Goal: Information Seeking & Learning: Check status

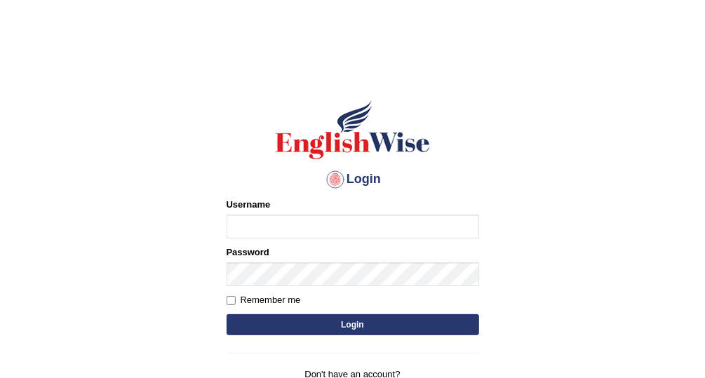
type input "Vallarie97"
click at [384, 315] on button "Login" at bounding box center [353, 324] width 253 height 21
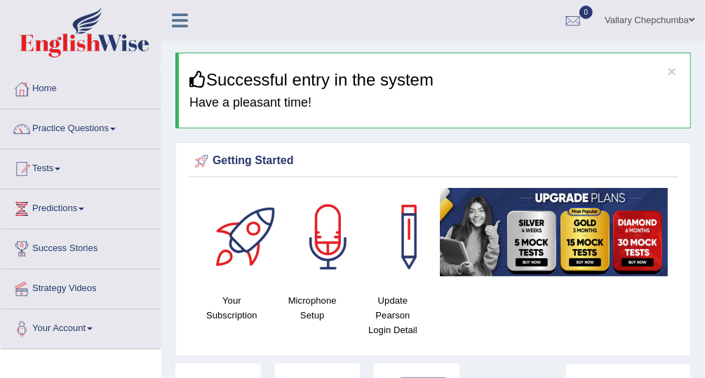
click at [49, 125] on link "Practice Questions" at bounding box center [81, 126] width 160 height 35
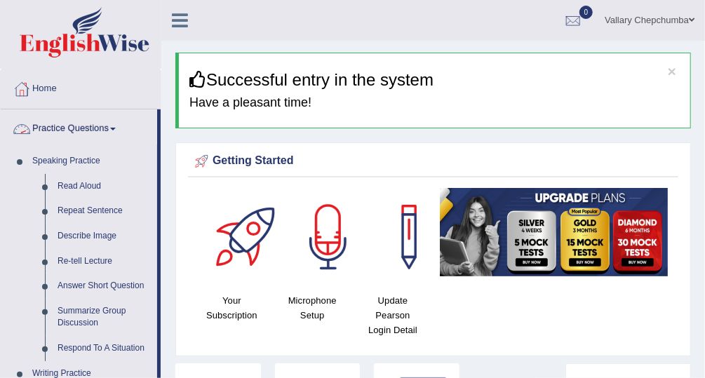
click at [51, 123] on link "Practice Questions" at bounding box center [79, 126] width 156 height 35
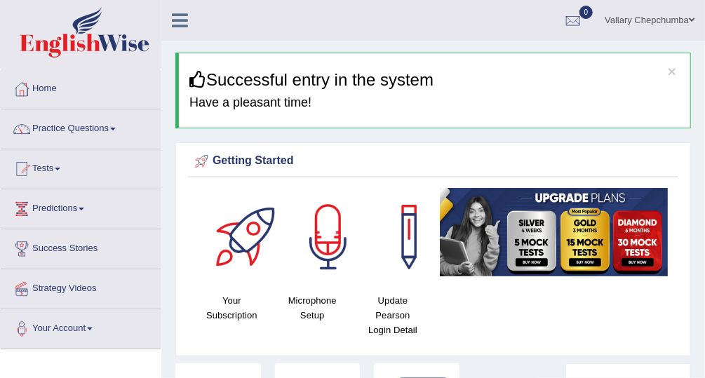
click at [50, 171] on link "Tests" at bounding box center [81, 166] width 160 height 35
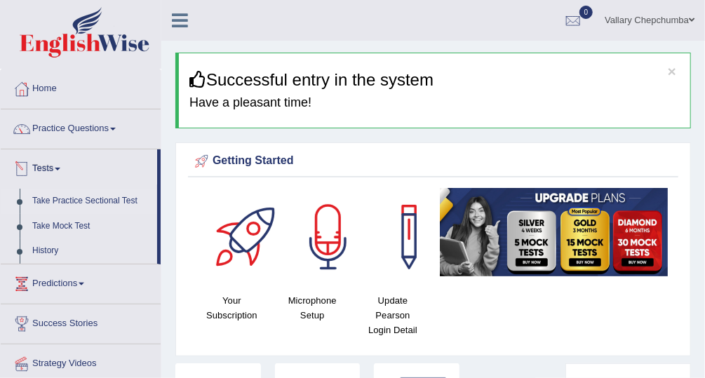
click at [69, 199] on link "Take Practice Sectional Test" at bounding box center [91, 201] width 131 height 25
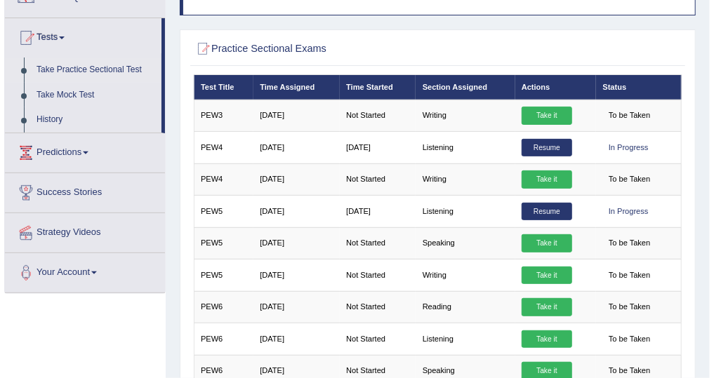
scroll to position [135, 0]
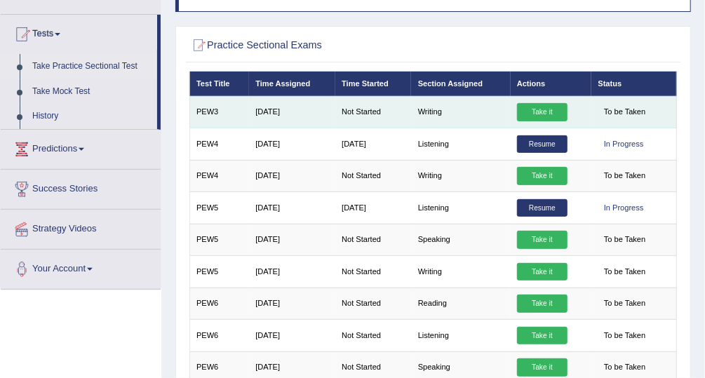
click at [554, 112] on link "Take it" at bounding box center [542, 112] width 51 height 18
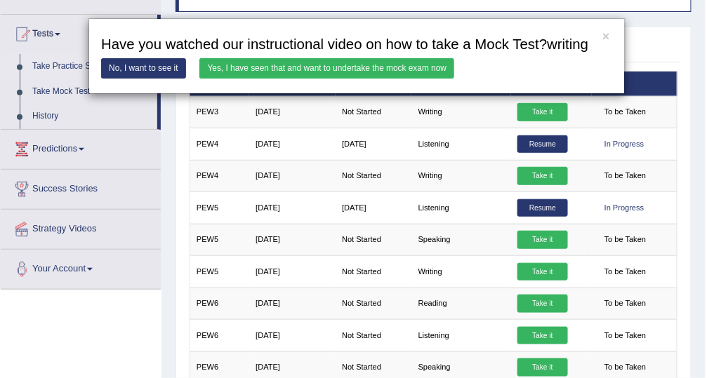
click at [239, 67] on link "Yes, I have seen that and want to undertake the mock exam now" at bounding box center [326, 68] width 255 height 20
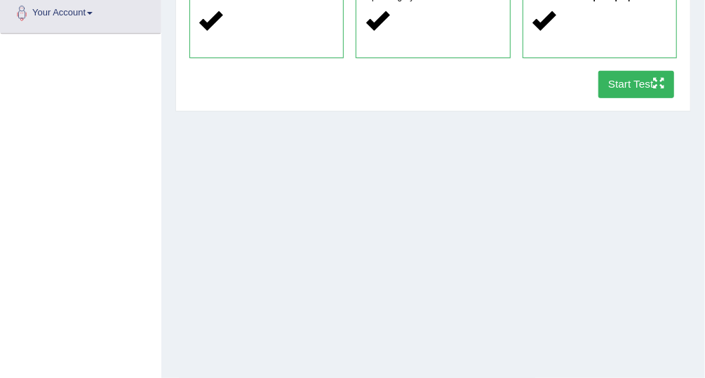
scroll to position [358, 0]
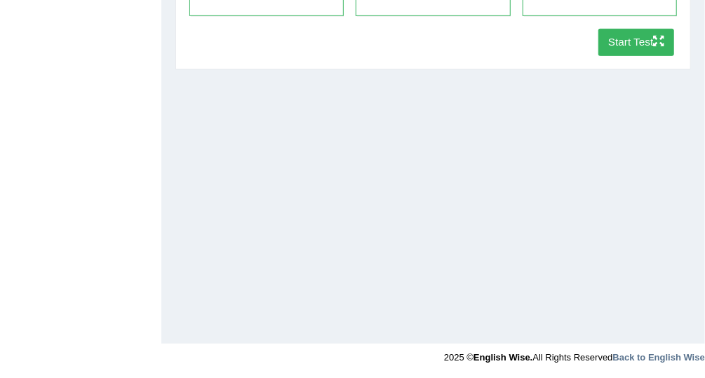
click at [646, 48] on button "Start Test" at bounding box center [637, 42] width 76 height 27
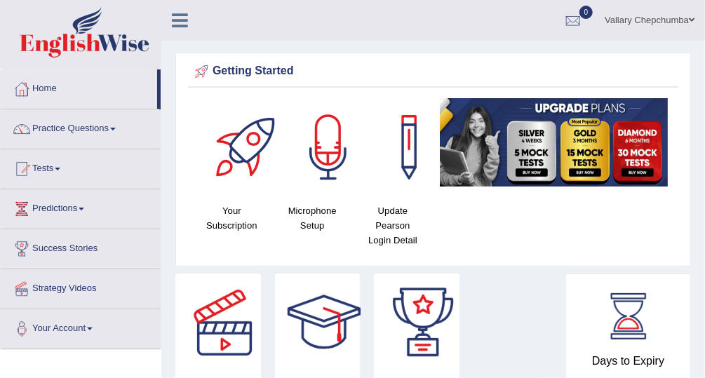
click at [572, 18] on div at bounding box center [573, 21] width 21 height 21
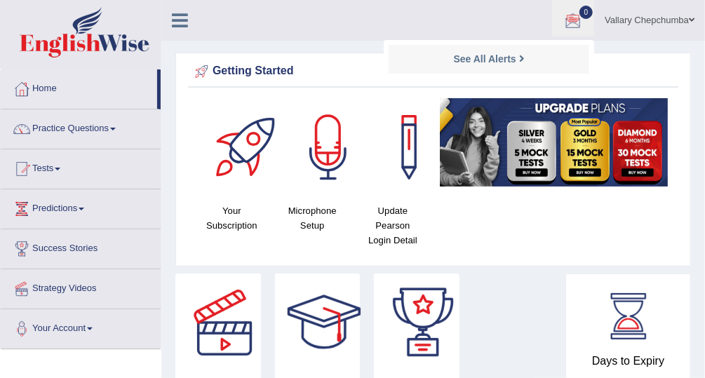
click at [44, 171] on link "Tests" at bounding box center [81, 166] width 160 height 35
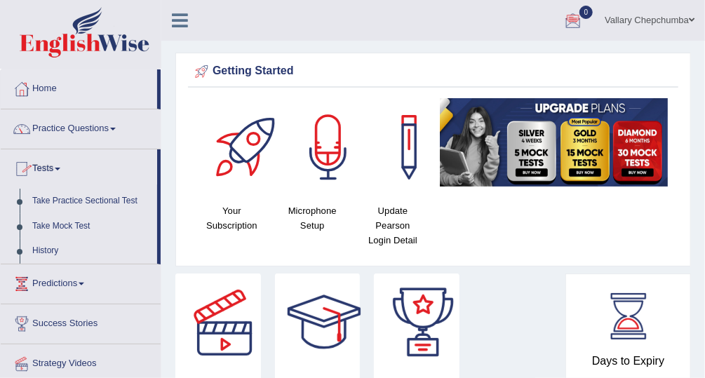
click at [60, 168] on span at bounding box center [58, 169] width 6 height 3
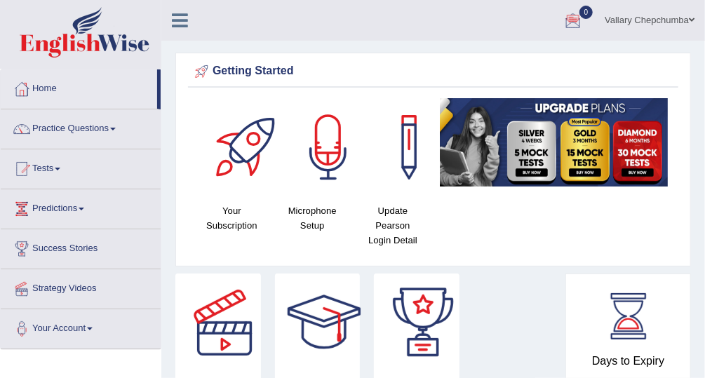
click at [60, 168] on span at bounding box center [58, 169] width 6 height 3
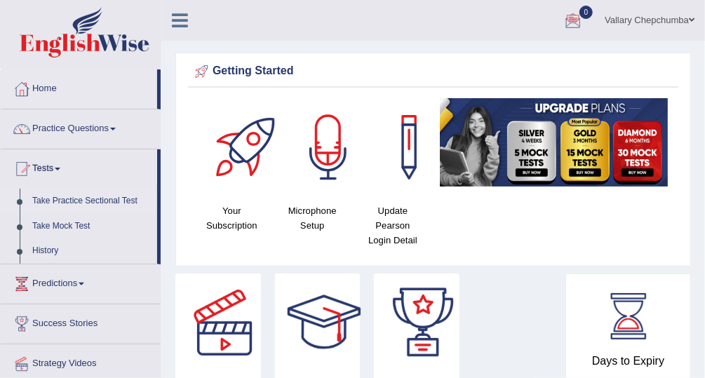
click at [98, 203] on link "Take Practice Sectional Test" at bounding box center [91, 201] width 131 height 25
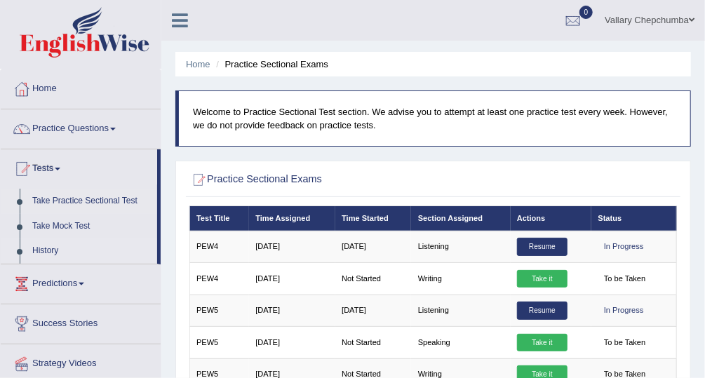
click at [67, 251] on link "History" at bounding box center [91, 251] width 131 height 25
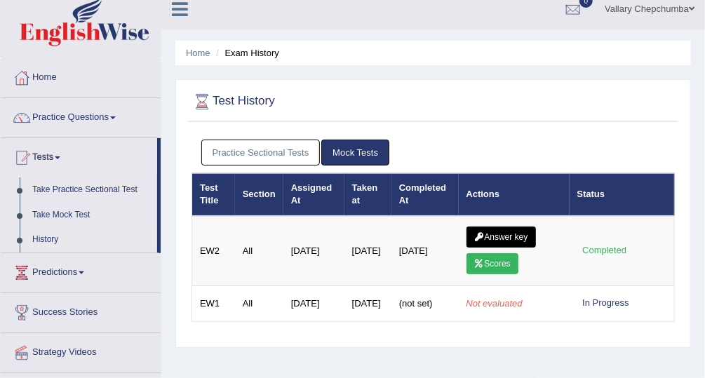
scroll to position [42, 0]
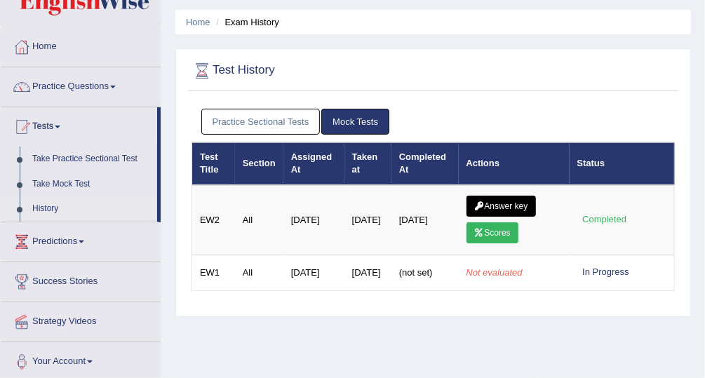
click at [291, 125] on link "Practice Sectional Tests" at bounding box center [260, 122] width 119 height 26
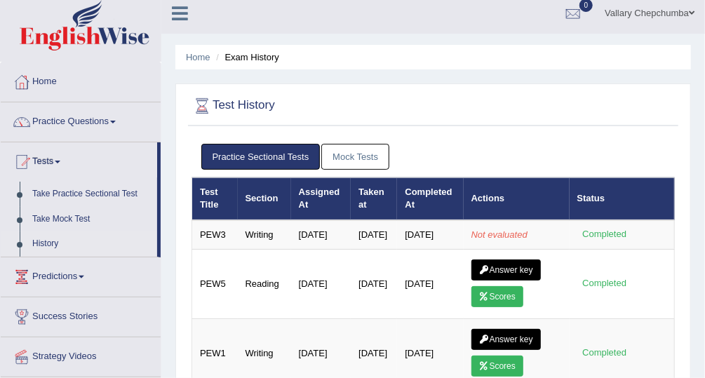
scroll to position [1, 0]
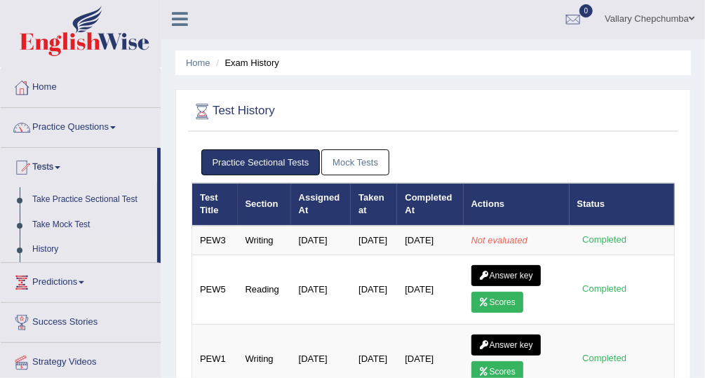
click at [88, 129] on link "Practice Questions" at bounding box center [81, 125] width 160 height 35
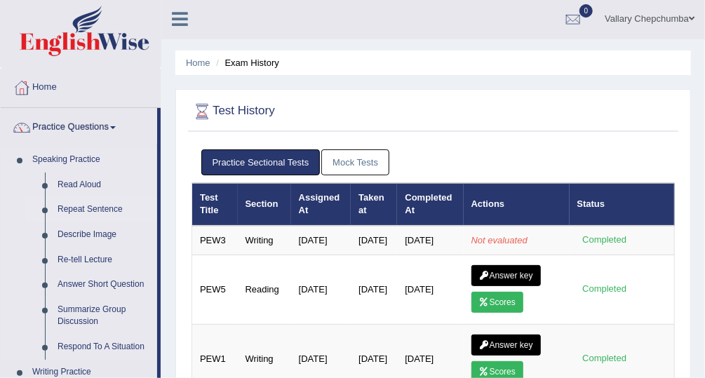
click at [87, 215] on link "Repeat Sentence" at bounding box center [104, 209] width 106 height 25
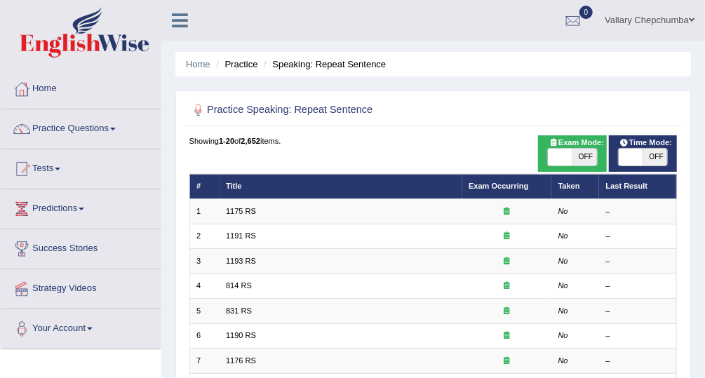
click at [64, 126] on link "Practice Questions" at bounding box center [81, 126] width 160 height 35
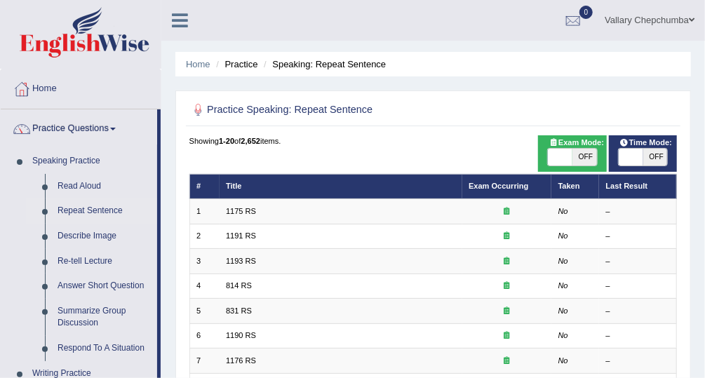
click at [72, 132] on link "Practice Questions" at bounding box center [79, 126] width 156 height 35
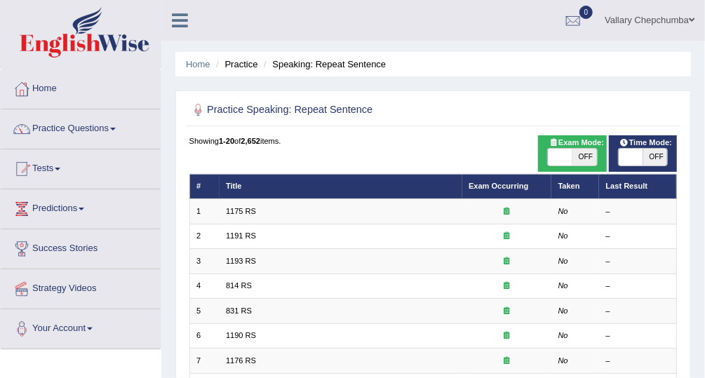
click at [59, 122] on link "Practice Questions" at bounding box center [81, 126] width 160 height 35
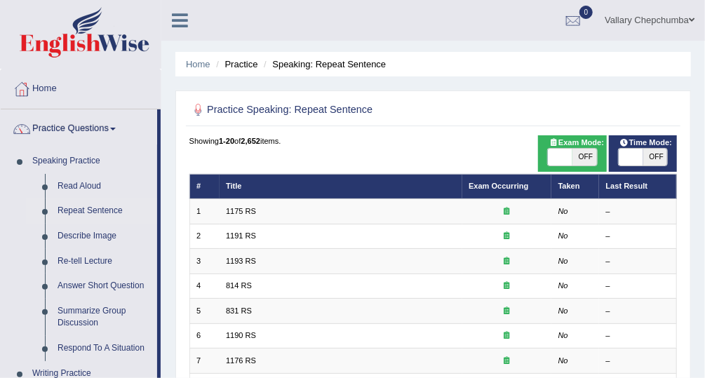
click at [68, 137] on link "Practice Questions" at bounding box center [79, 126] width 156 height 35
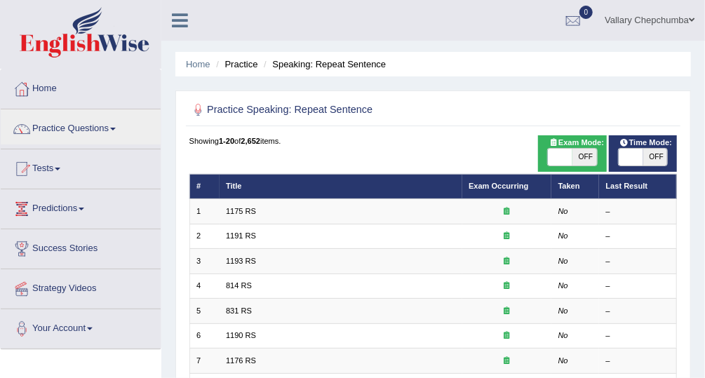
click at [47, 170] on link "Tests" at bounding box center [81, 166] width 160 height 35
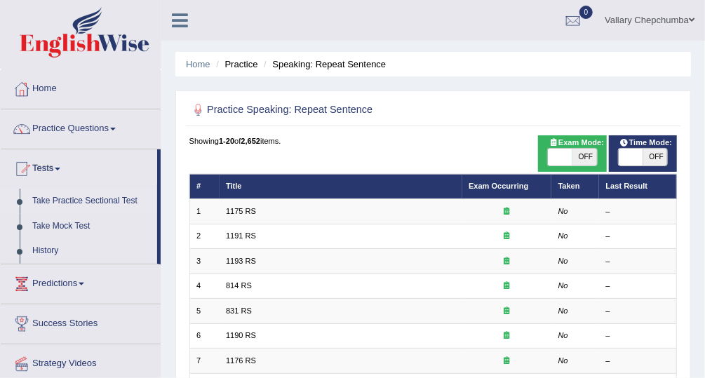
click at [65, 205] on link "Take Practice Sectional Test" at bounding box center [91, 201] width 131 height 25
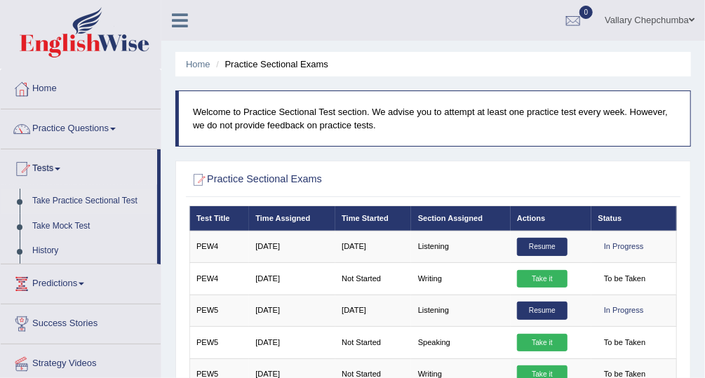
click at [596, 144] on blockquote "Welcome to Practice Sectional Test section. We advise you to attempt at least o…" at bounding box center [433, 119] width 516 height 56
click at [587, 129] on p "Welcome to Practice Sectional Test section. We advise you to attempt at least o…" at bounding box center [434, 118] width 483 height 27
click at [562, 146] on blockquote "Welcome to Practice Sectional Test section. We advise you to attempt at least o…" at bounding box center [433, 119] width 516 height 56
click at [473, 126] on p "Welcome to Practice Sectional Test section. We advise you to attempt at least o…" at bounding box center [434, 118] width 483 height 27
click at [46, 256] on link "History" at bounding box center [91, 251] width 131 height 25
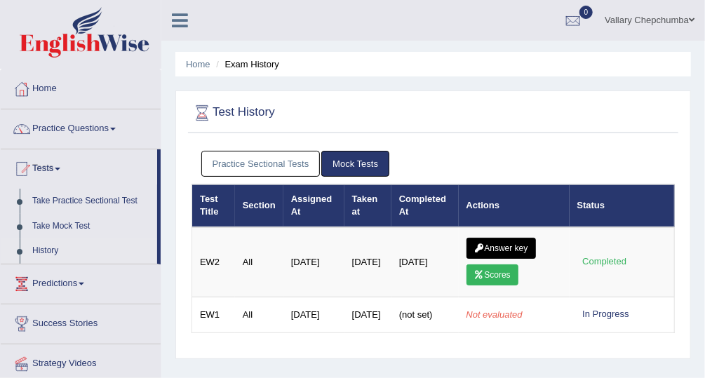
click at [254, 159] on link "Practice Sectional Tests" at bounding box center [260, 164] width 119 height 26
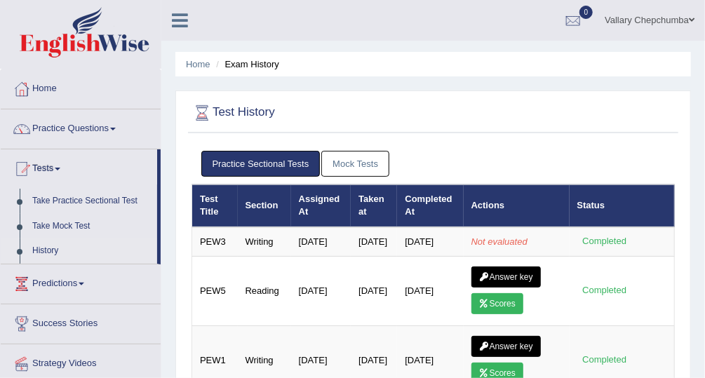
drag, startPoint x: 254, startPoint y: 159, endPoint x: 514, endPoint y: 85, distance: 269.9
click at [46, 163] on link "Tests" at bounding box center [79, 166] width 156 height 35
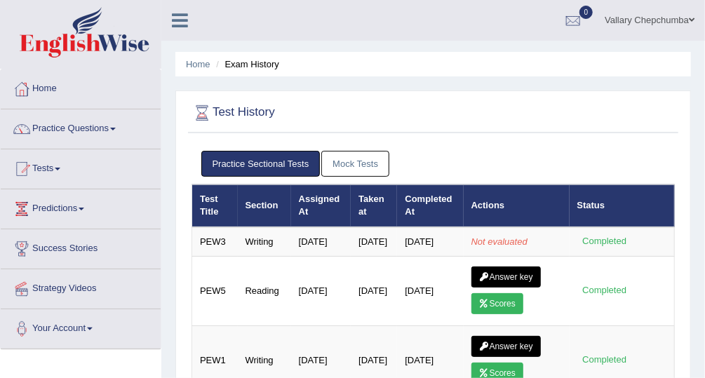
click at [41, 167] on link "Tests" at bounding box center [81, 166] width 160 height 35
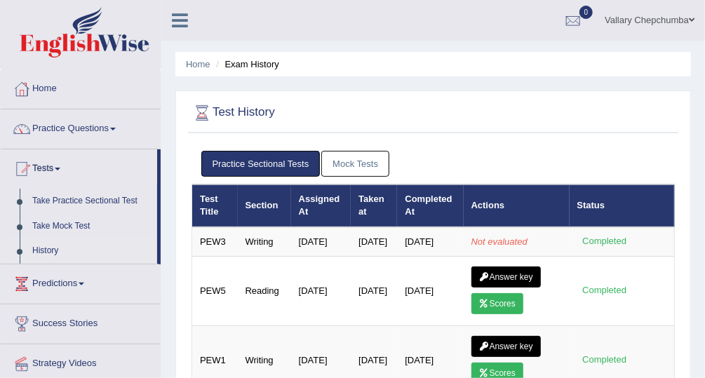
click at [46, 170] on link "Tests" at bounding box center [79, 166] width 156 height 35
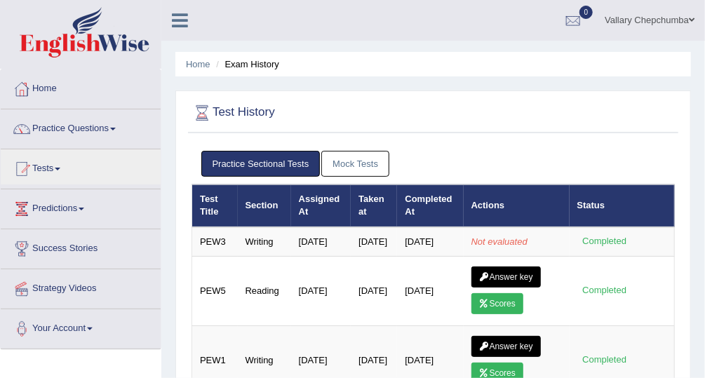
click at [51, 201] on link "Predictions" at bounding box center [81, 206] width 160 height 35
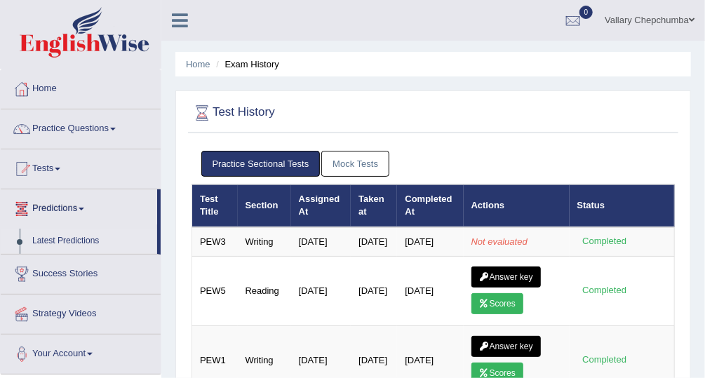
click at [62, 239] on link "Latest Predictions" at bounding box center [91, 241] width 131 height 25
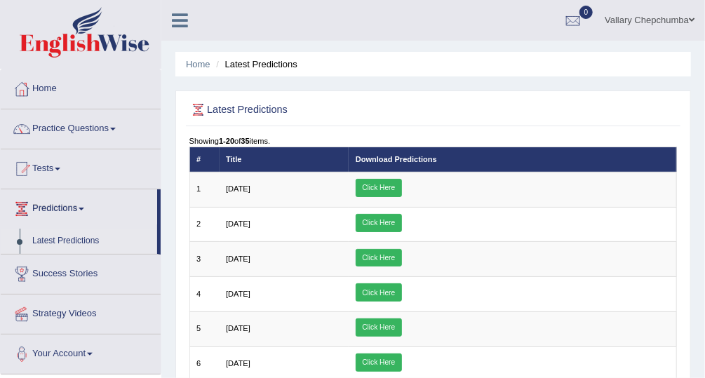
click at [52, 207] on link "Predictions" at bounding box center [79, 206] width 156 height 35
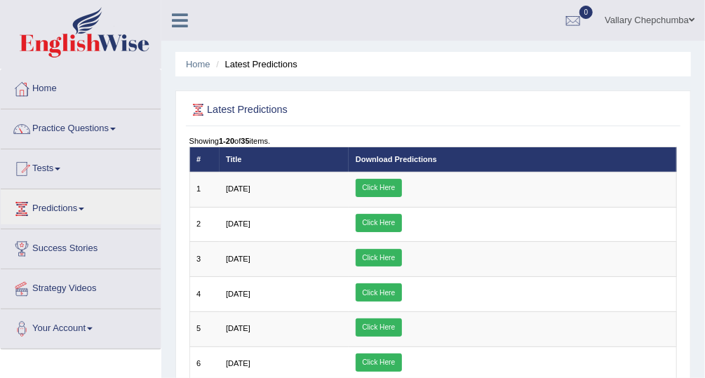
click at [37, 171] on link "Tests" at bounding box center [81, 166] width 160 height 35
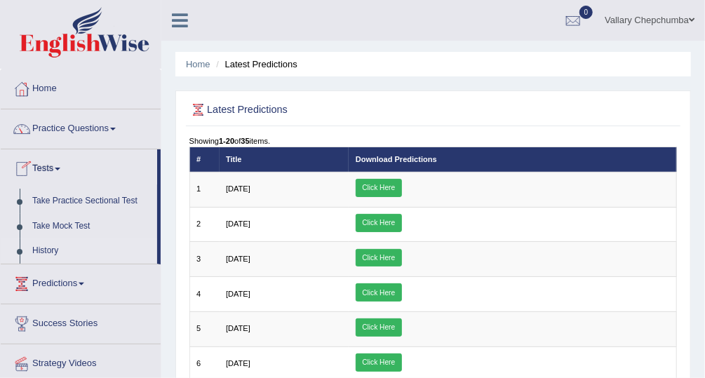
click at [51, 252] on link "History" at bounding box center [91, 251] width 131 height 25
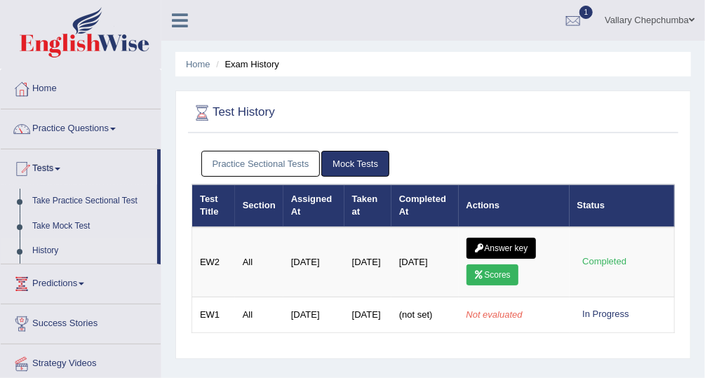
click at [234, 154] on link "Practice Sectional Tests" at bounding box center [260, 164] width 119 height 26
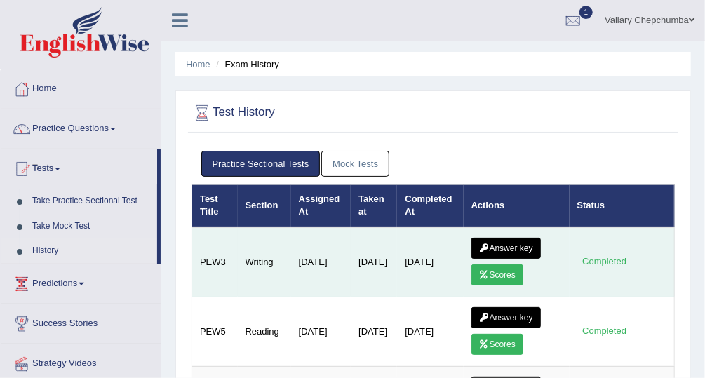
click at [479, 271] on icon at bounding box center [484, 275] width 11 height 8
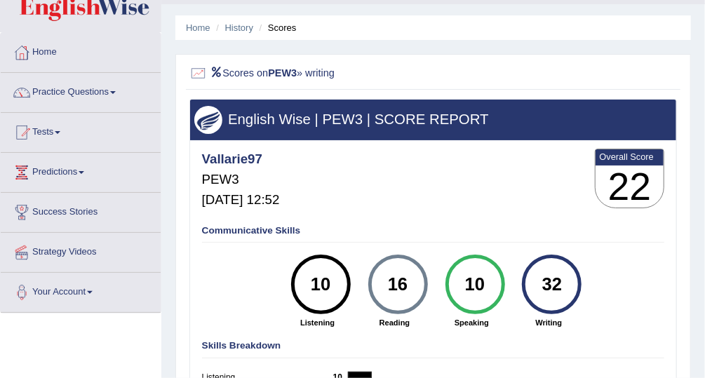
scroll to position [18, 0]
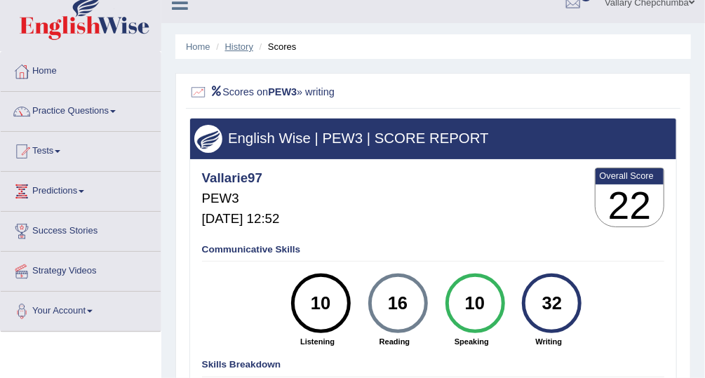
click at [247, 49] on link "History" at bounding box center [239, 46] width 28 height 11
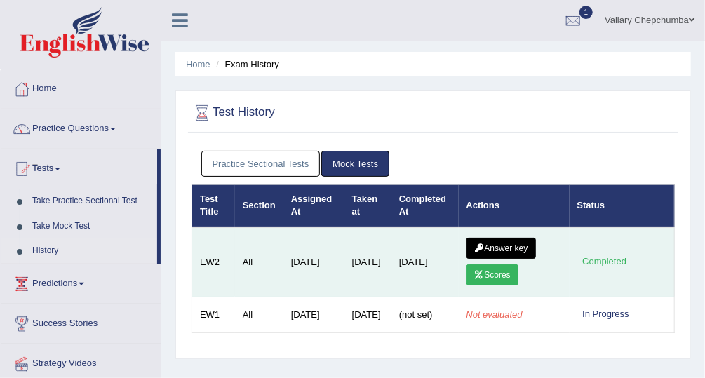
click at [492, 248] on link "Answer key" at bounding box center [501, 248] width 69 height 21
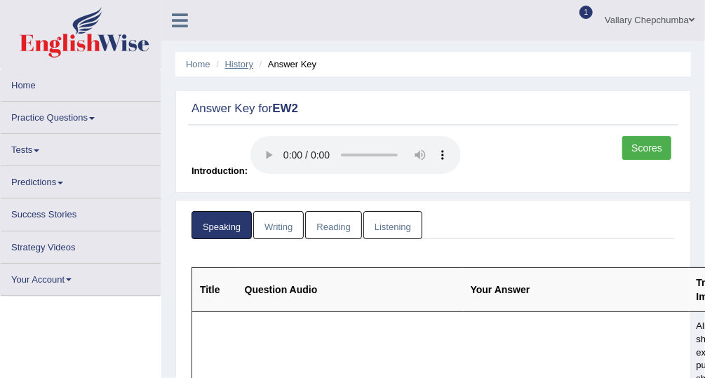
click at [242, 68] on link "History" at bounding box center [239, 64] width 28 height 11
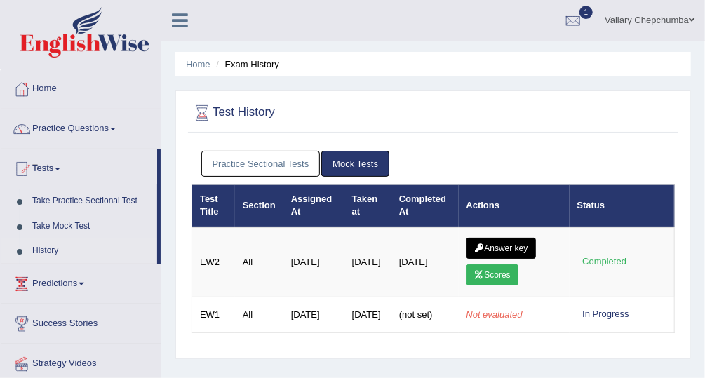
click at [252, 164] on link "Practice Sectional Tests" at bounding box center [260, 164] width 119 height 26
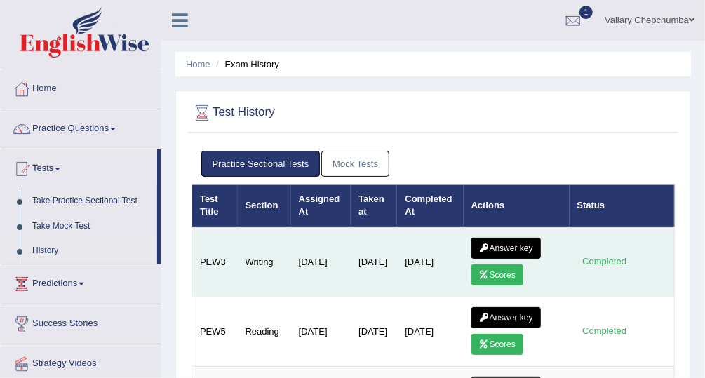
click at [500, 241] on link "Answer key" at bounding box center [506, 248] width 69 height 21
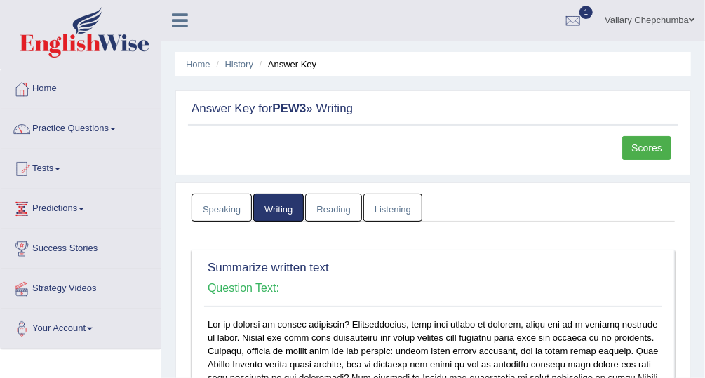
click at [299, 70] on li "Answer Key" at bounding box center [286, 64] width 61 height 13
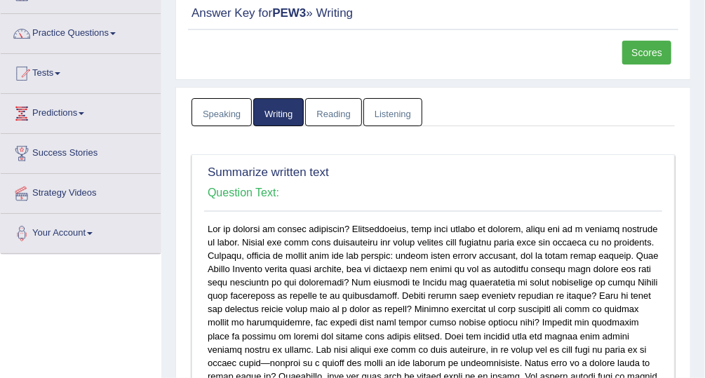
scroll to position [86, 0]
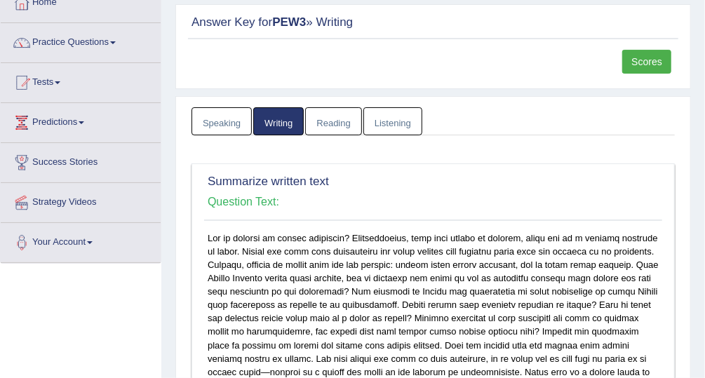
click at [659, 58] on link "Scores" at bounding box center [646, 62] width 49 height 24
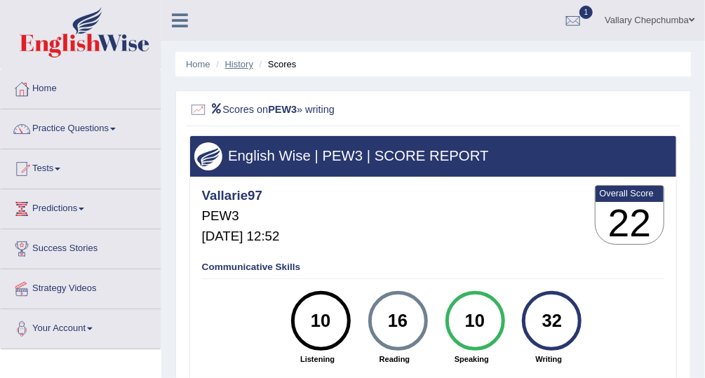
click at [248, 69] on link "History" at bounding box center [239, 64] width 28 height 11
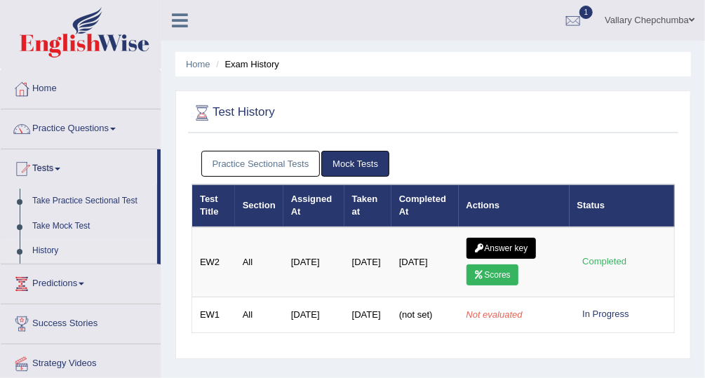
click at [262, 161] on link "Practice Sectional Tests" at bounding box center [260, 164] width 119 height 26
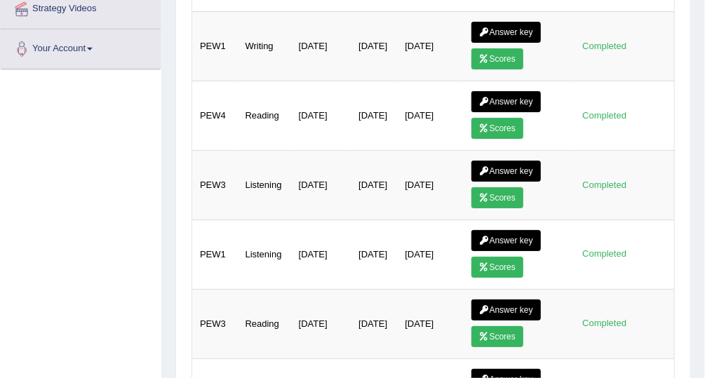
scroll to position [359, 0]
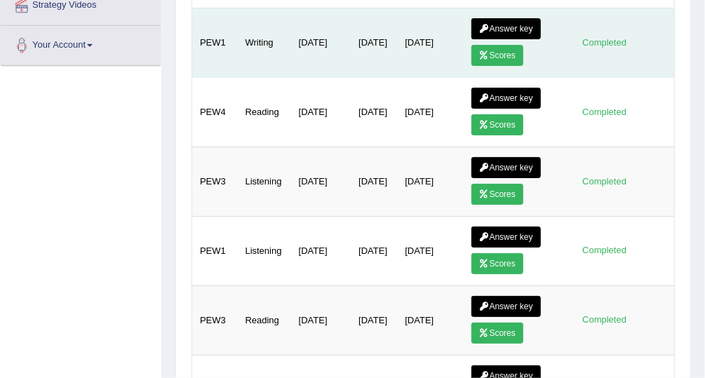
click at [502, 53] on link "Scores" at bounding box center [498, 55] width 52 height 21
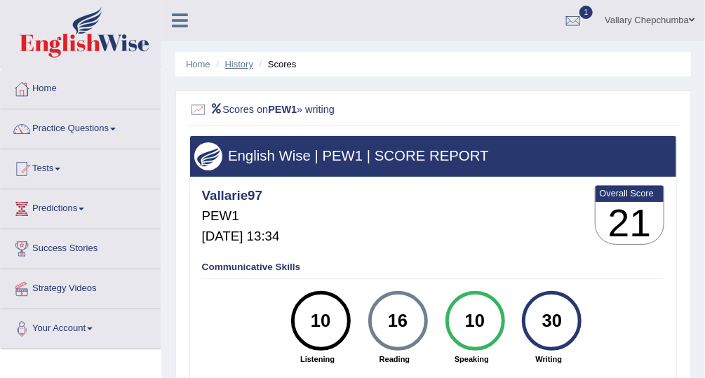
click at [248, 59] on link "History" at bounding box center [239, 64] width 28 height 11
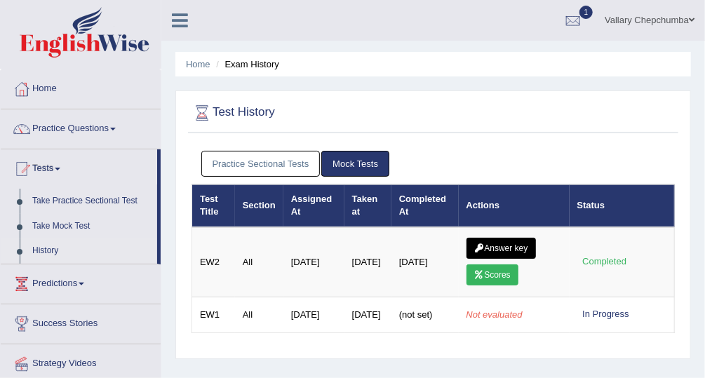
click at [285, 163] on link "Practice Sectional Tests" at bounding box center [260, 164] width 119 height 26
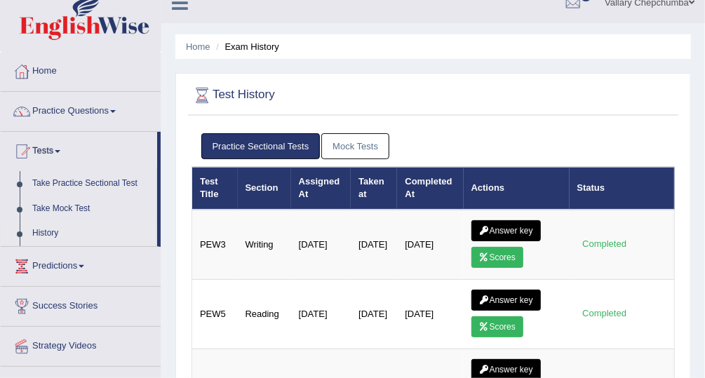
scroll to position [44, 0]
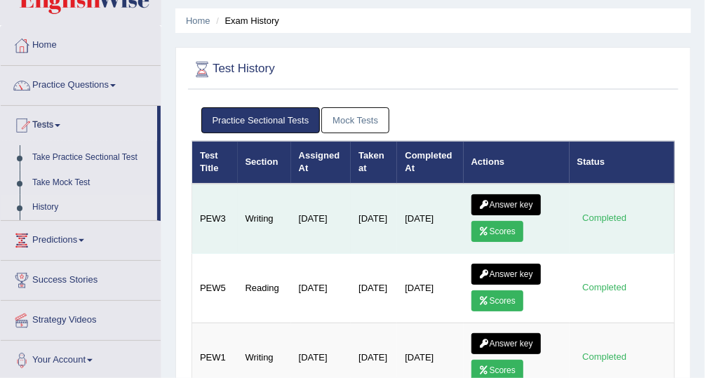
click at [506, 229] on link "Scores" at bounding box center [498, 231] width 52 height 21
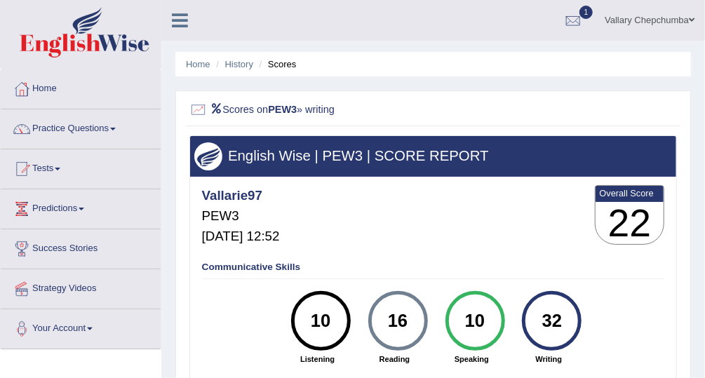
click at [676, 304] on div "English Wise | PEW3 | SCORE REPORT Vallarie97 PEW3 [DATE] 12:52 Overall Score 2…" at bounding box center [433, 310] width 488 height 351
click at [284, 67] on li "Scores" at bounding box center [276, 64] width 41 height 13
click at [251, 60] on link "History" at bounding box center [239, 64] width 28 height 11
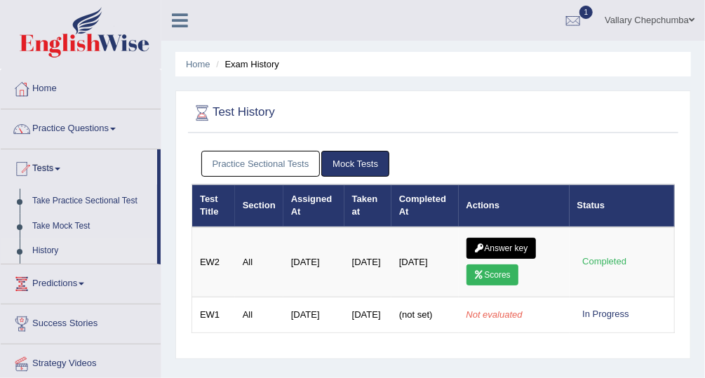
click at [268, 163] on link "Practice Sectional Tests" at bounding box center [260, 164] width 119 height 26
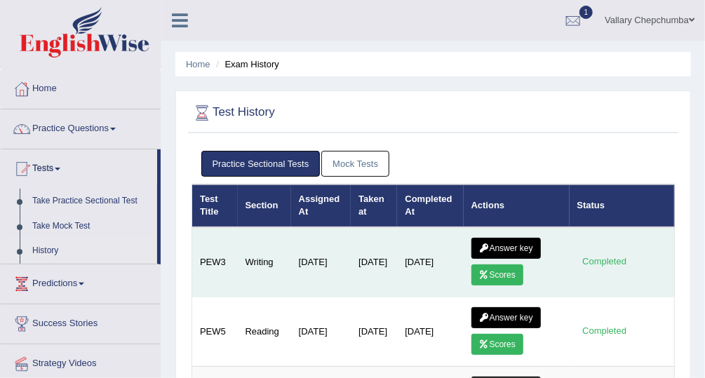
click at [512, 246] on link "Answer key" at bounding box center [506, 248] width 69 height 21
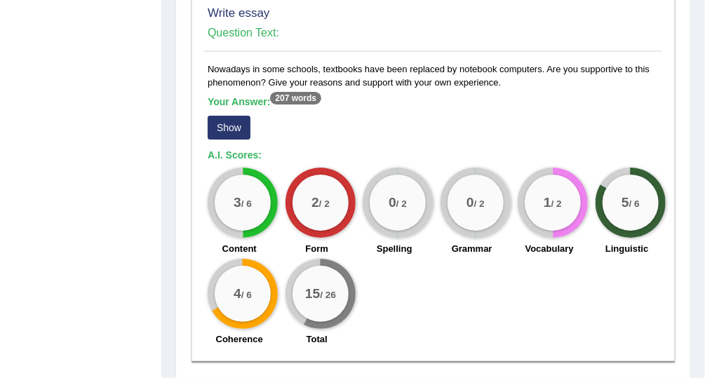
scroll to position [1223, 0]
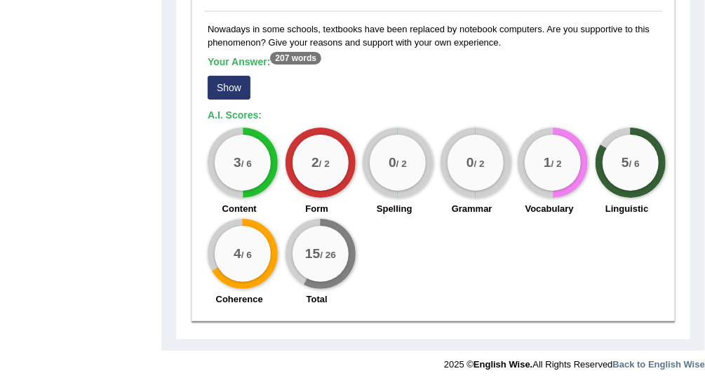
click at [495, 284] on div "3 / 6 Content 2 / 2 Form 0 / 2 Spelling 0 / 2 Grammar 1 / 2 Vocabulary 5 / 6 Li…" at bounding box center [433, 218] width 465 height 181
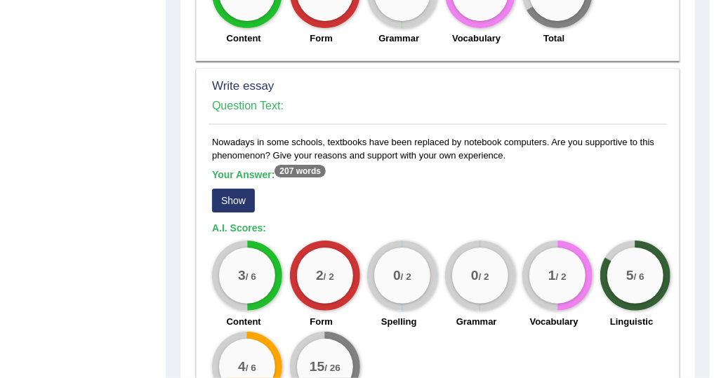
scroll to position [1004, 0]
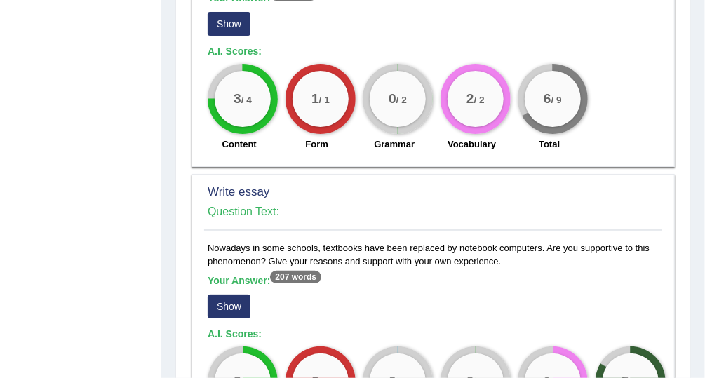
click at [221, 295] on button "Show" at bounding box center [229, 307] width 43 height 24
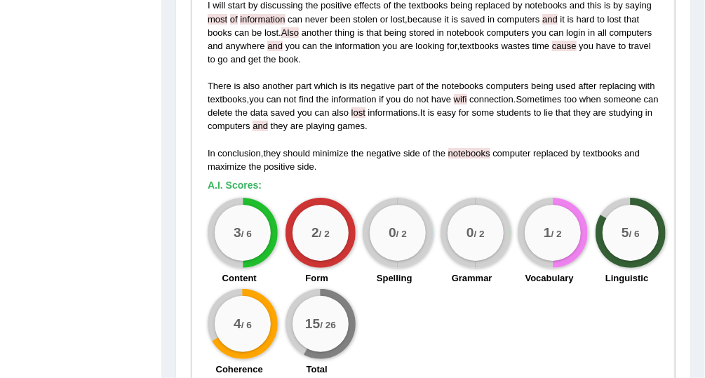
scroll to position [1340, 0]
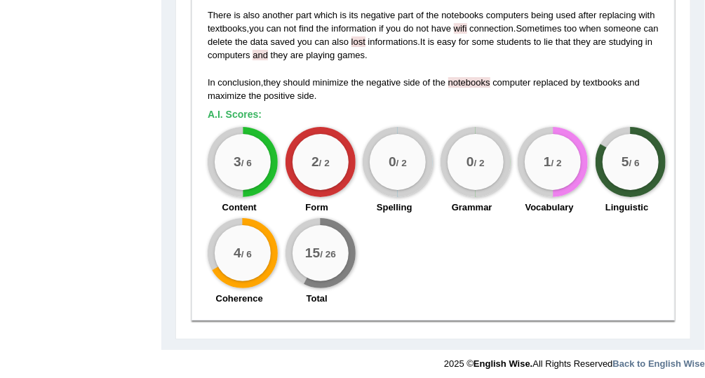
click at [569, 242] on div "3 / 6 Content 2 / 2 Form 0 / 2 Spelling 0 / 2 Grammar 1 / 2 Vocabulary 5 / 6 Li…" at bounding box center [433, 217] width 465 height 181
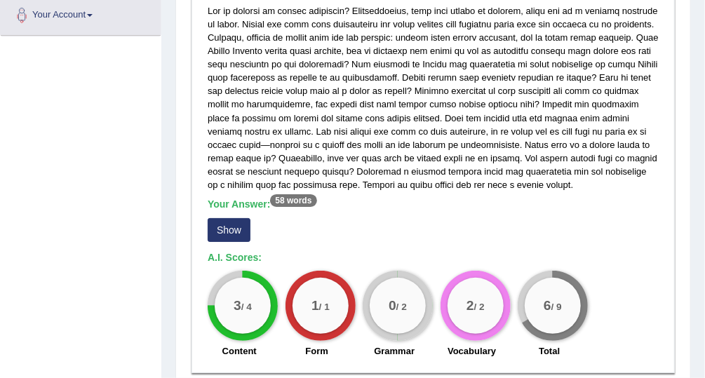
scroll to position [0, 0]
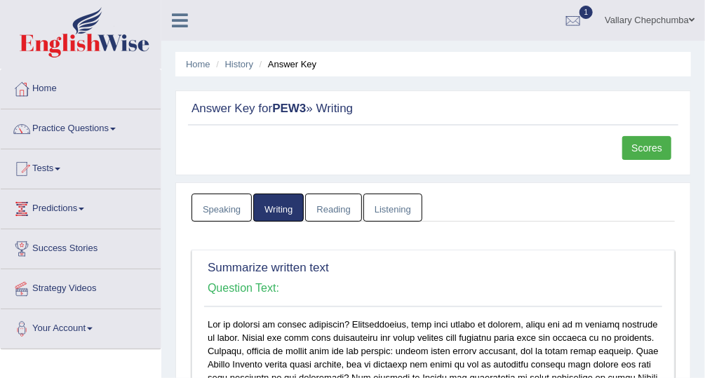
click at [312, 66] on li "Answer Key" at bounding box center [286, 64] width 61 height 13
click at [246, 69] on link "History" at bounding box center [239, 64] width 28 height 11
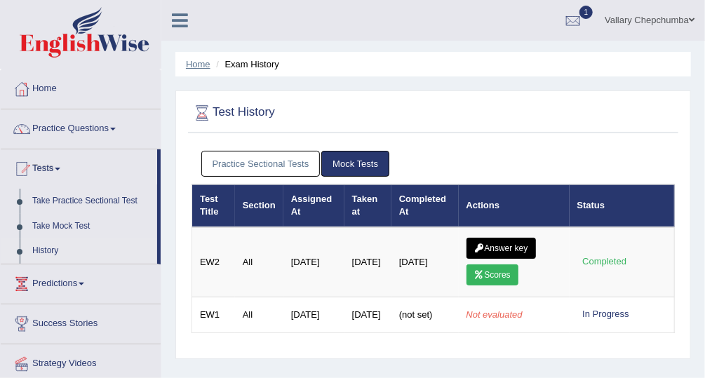
click at [203, 69] on link "Home" at bounding box center [198, 64] width 25 height 11
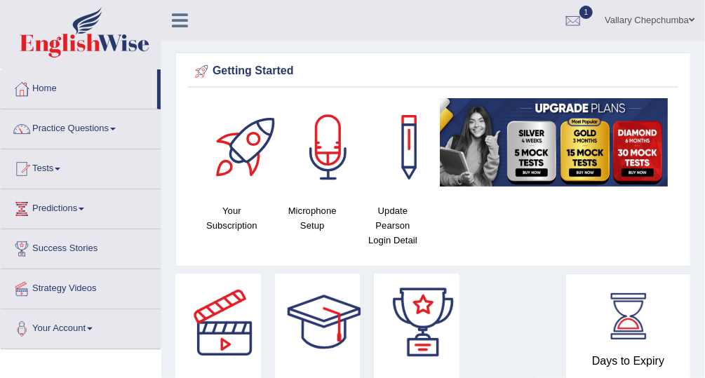
click at [563, 26] on div at bounding box center [573, 21] width 21 height 21
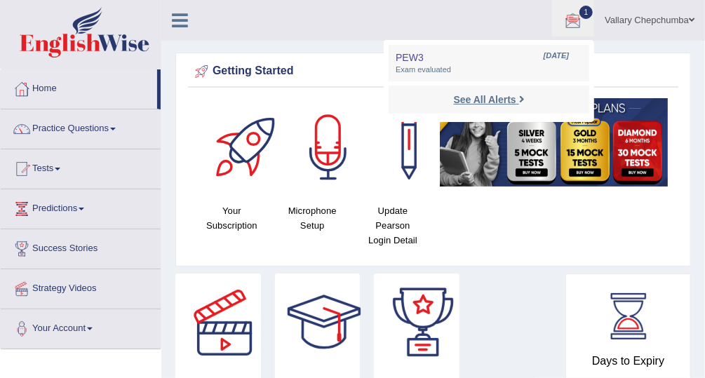
click at [523, 101] on link "See All Alerts" at bounding box center [489, 99] width 78 height 15
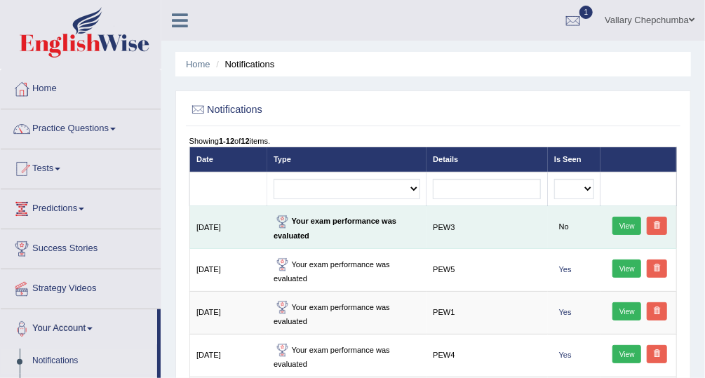
click at [625, 230] on link "View" at bounding box center [627, 226] width 29 height 18
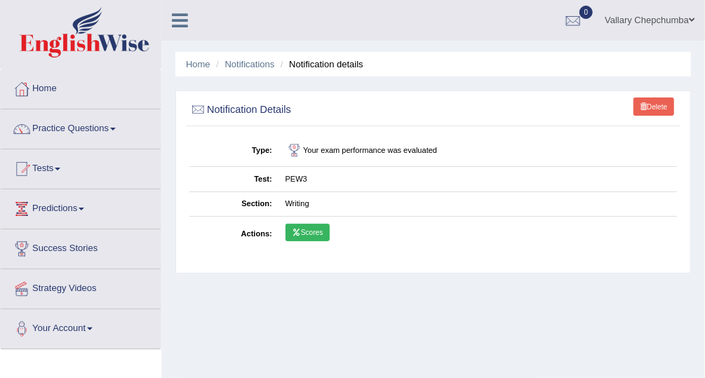
click at [313, 229] on link "Scores" at bounding box center [308, 233] width 44 height 18
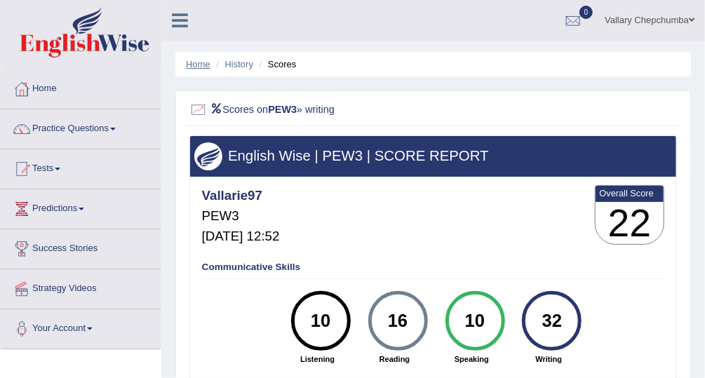
click at [196, 64] on link "Home" at bounding box center [198, 64] width 25 height 11
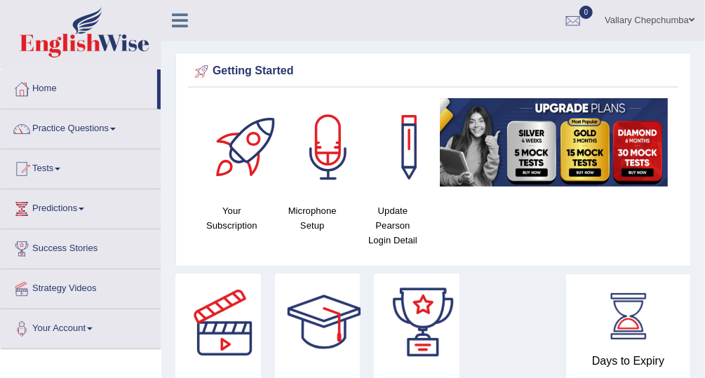
click at [53, 171] on link "Tests" at bounding box center [81, 166] width 160 height 35
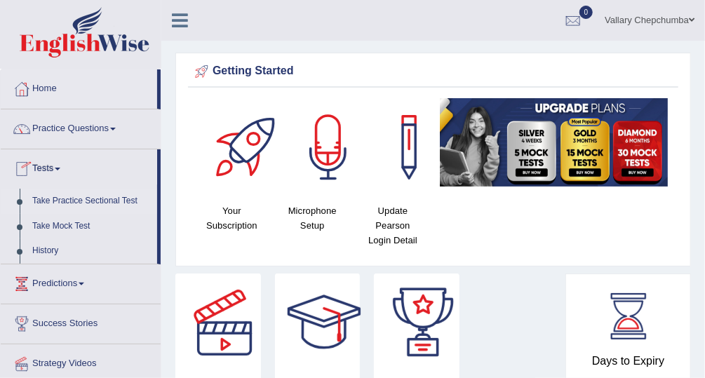
click at [94, 202] on link "Take Practice Sectional Test" at bounding box center [91, 201] width 131 height 25
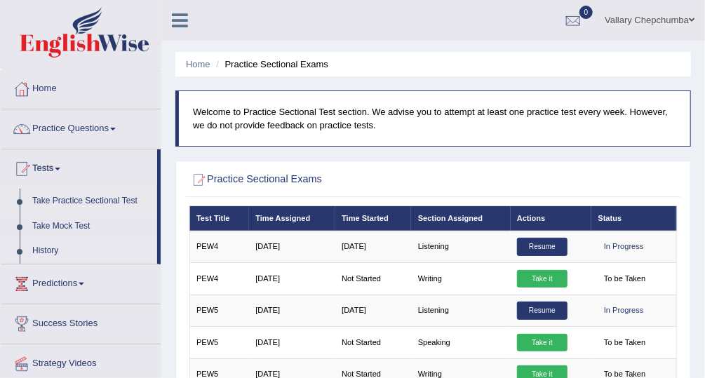
click at [81, 251] on link "History" at bounding box center [91, 251] width 131 height 25
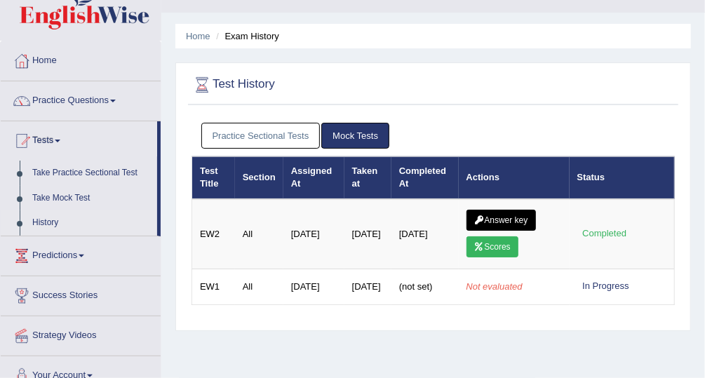
scroll to position [45, 0]
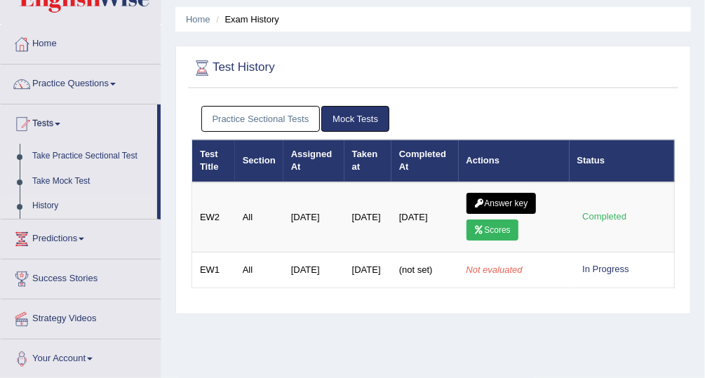
click at [281, 119] on link "Practice Sectional Tests" at bounding box center [260, 119] width 119 height 26
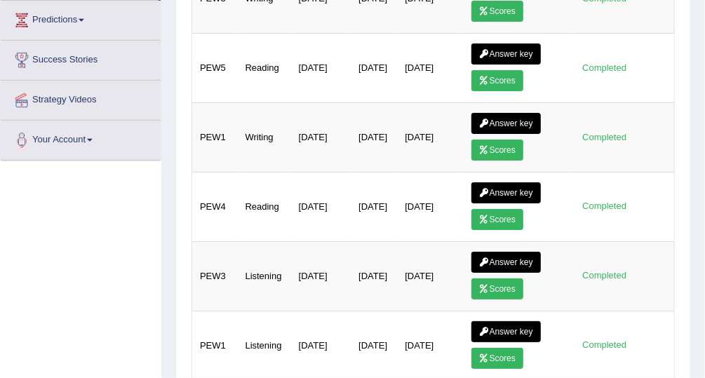
scroll to position [182, 0]
